Goal: Find specific page/section: Find specific page/section

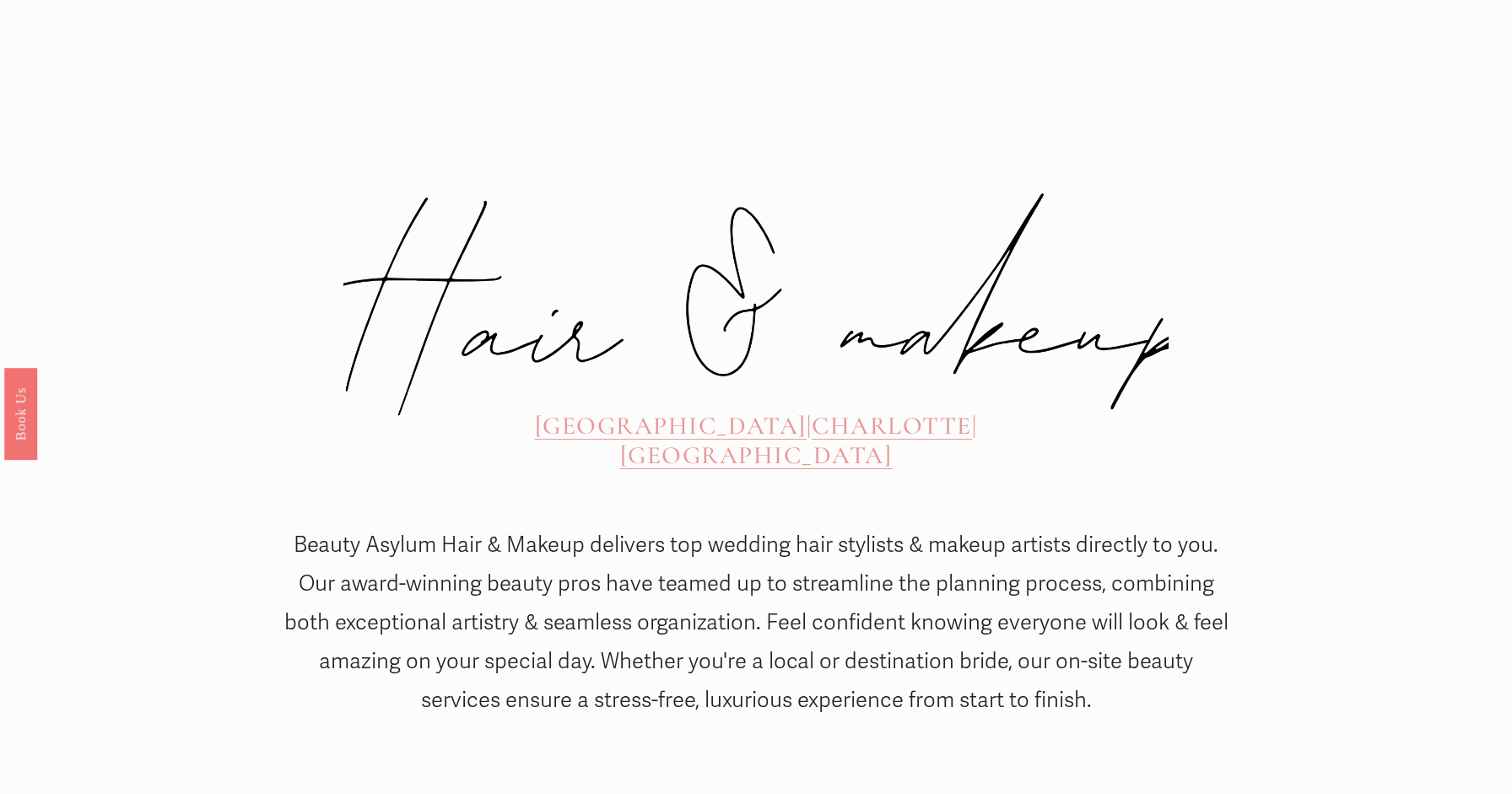
scroll to position [645, 0]
click at [1208, 793] on em "the team >>" at bounding box center [1170, 806] width 117 height 26
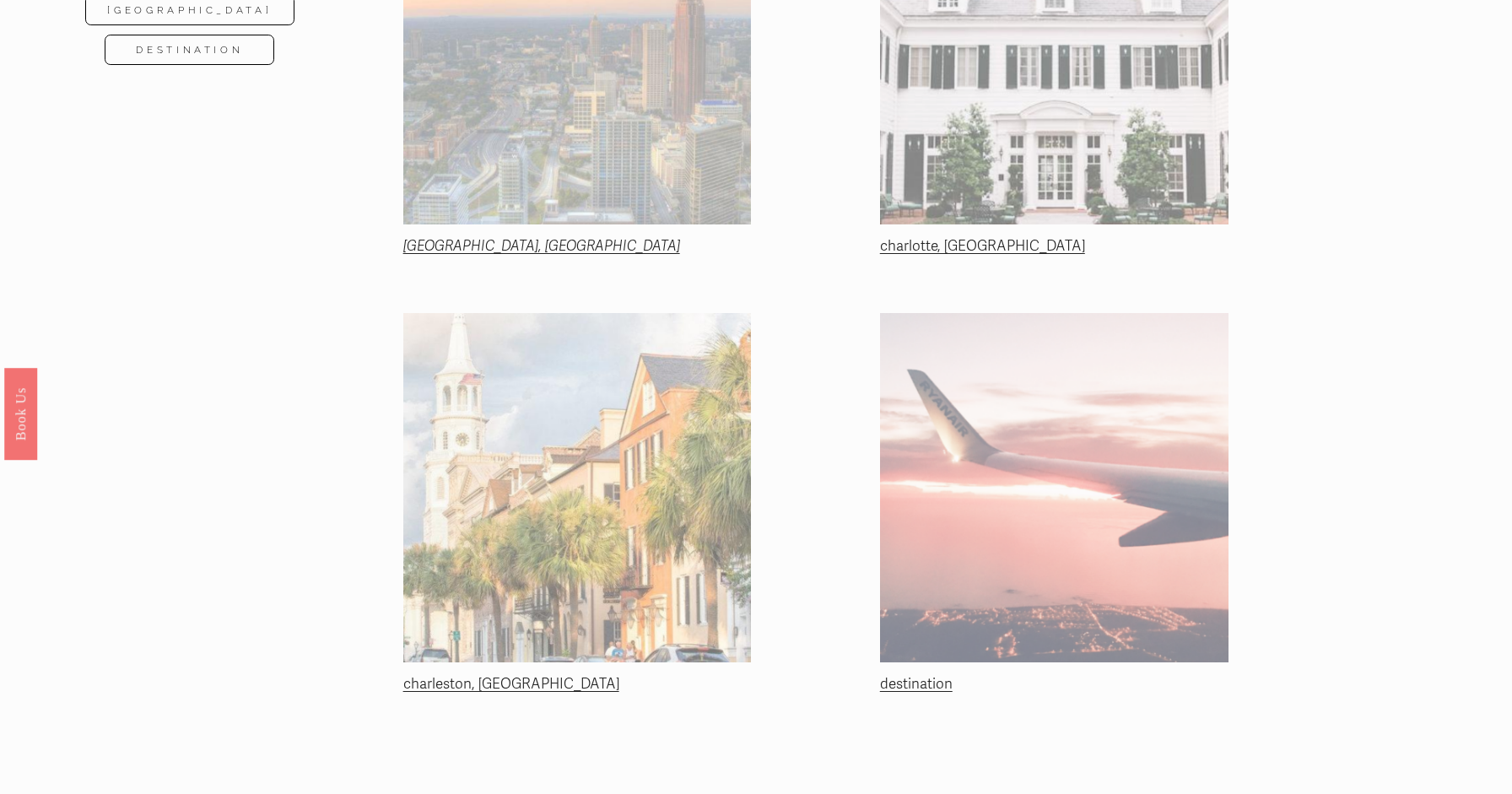
scroll to position [469, 0]
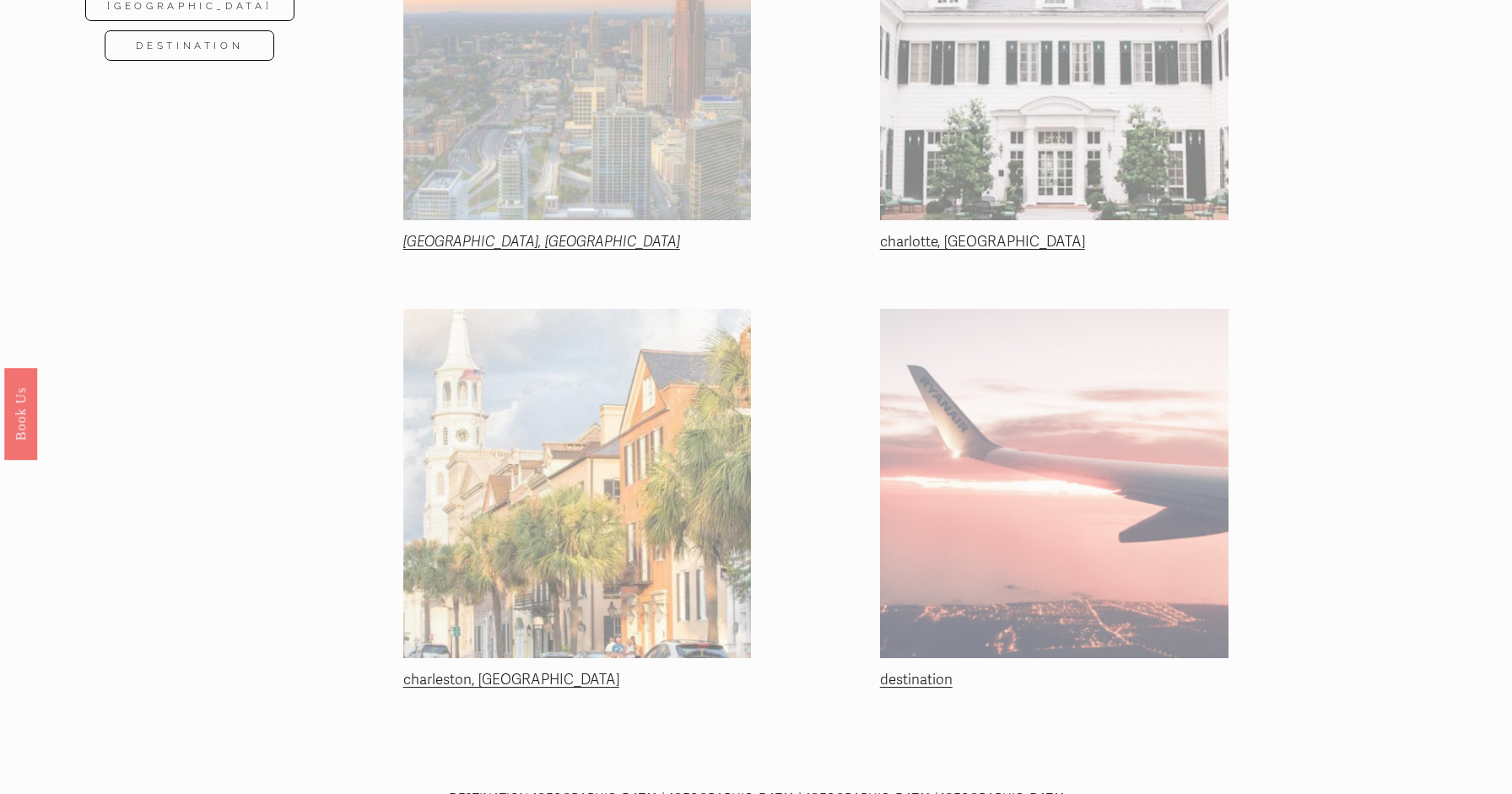
click at [909, 244] on link "charlotte, [GEOGRAPHIC_DATA]" at bounding box center [982, 241] width 205 height 18
